Goal: Transaction & Acquisition: Purchase product/service

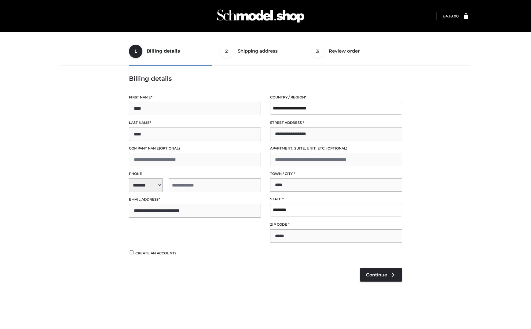
select select "**"
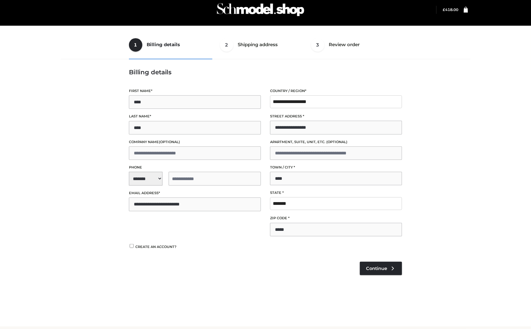
click at [438, 115] on div "1 Billing details Billing 2 Shipping address Shipping 3 Review order Order Bill…" at bounding box center [265, 162] width 414 height 263
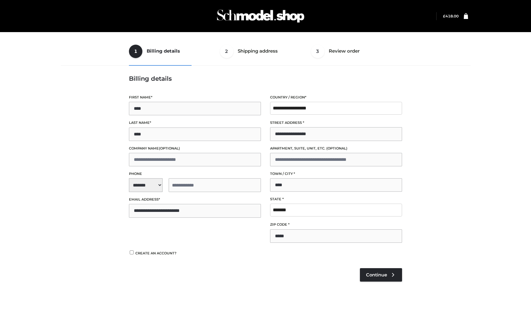
select select "**"
